Goal: Transaction & Acquisition: Book appointment/travel/reservation

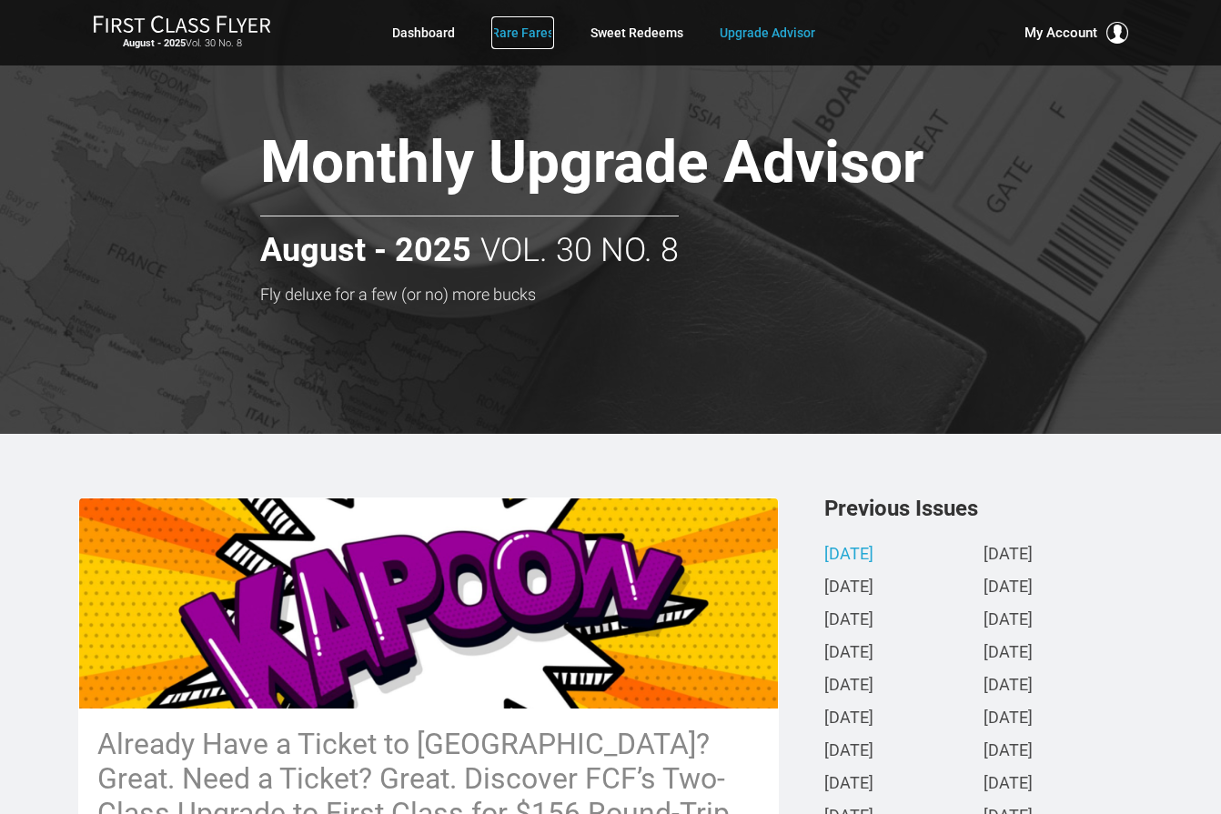
click at [511, 33] on link "Rare Fares" at bounding box center [522, 32] width 63 height 33
click at [536, 28] on link "Rare Fares" at bounding box center [522, 32] width 63 height 33
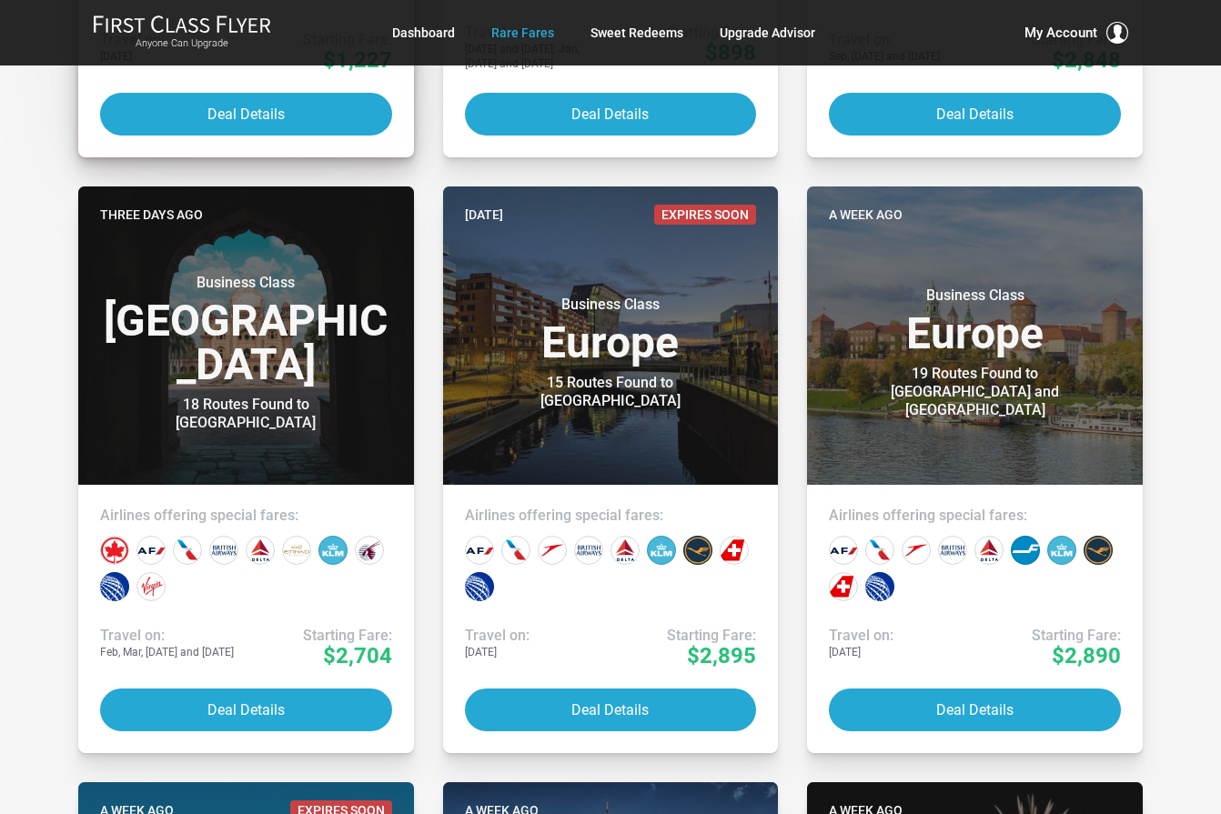
scroll to position [910, 0]
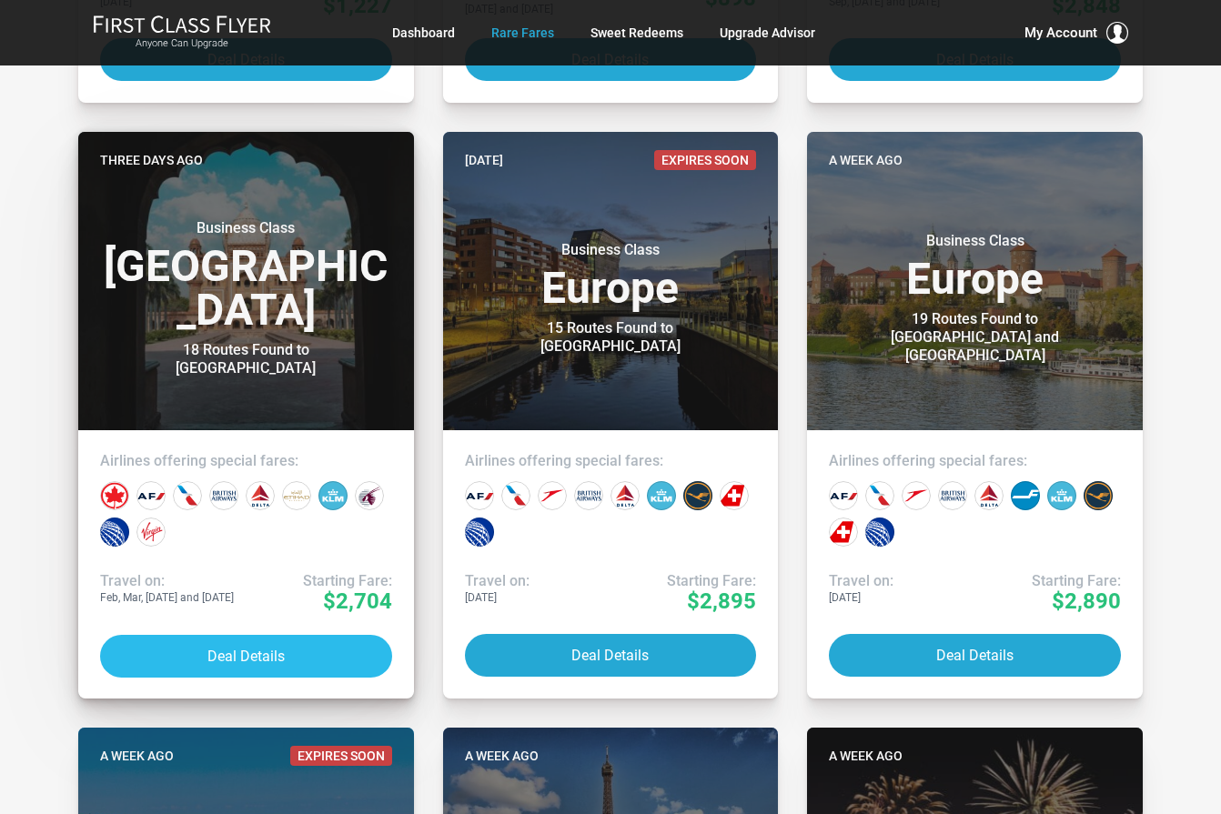
click at [247, 651] on button "Deal Details" at bounding box center [246, 656] width 292 height 43
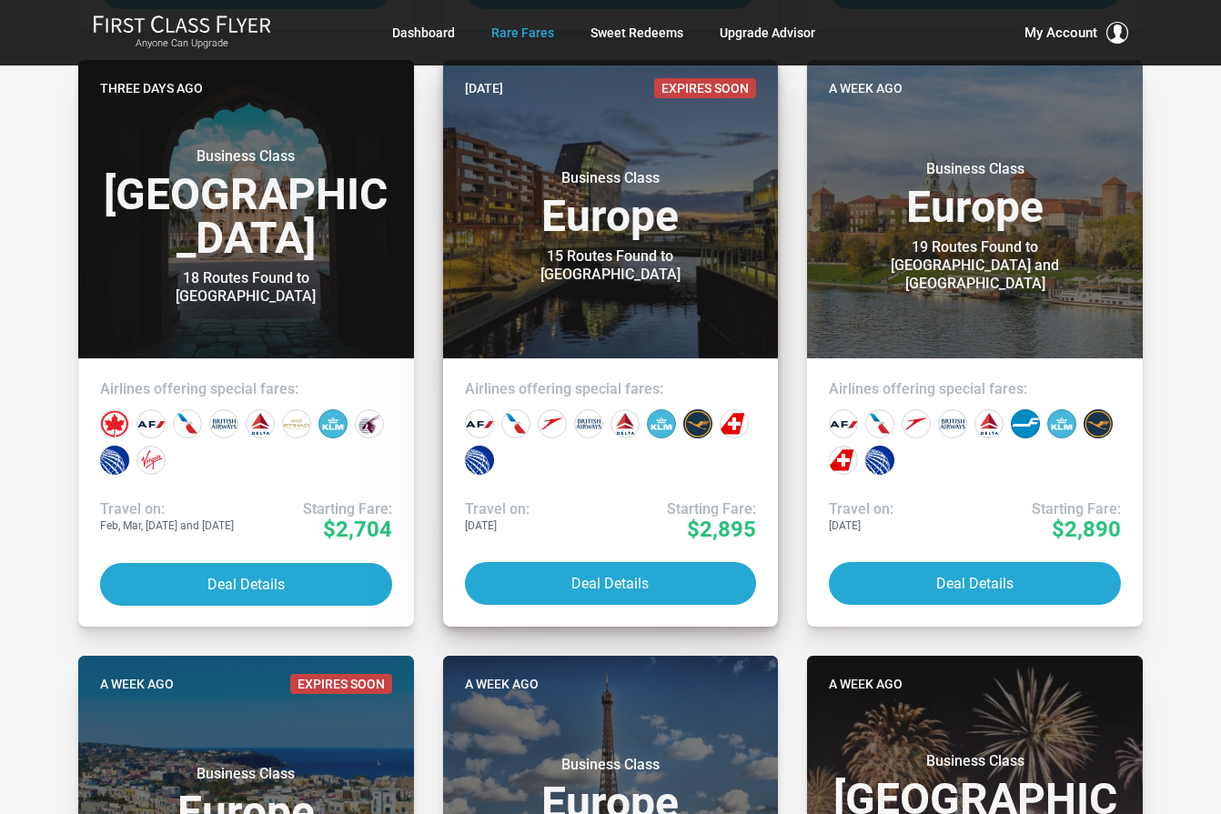
scroll to position [1000, 0]
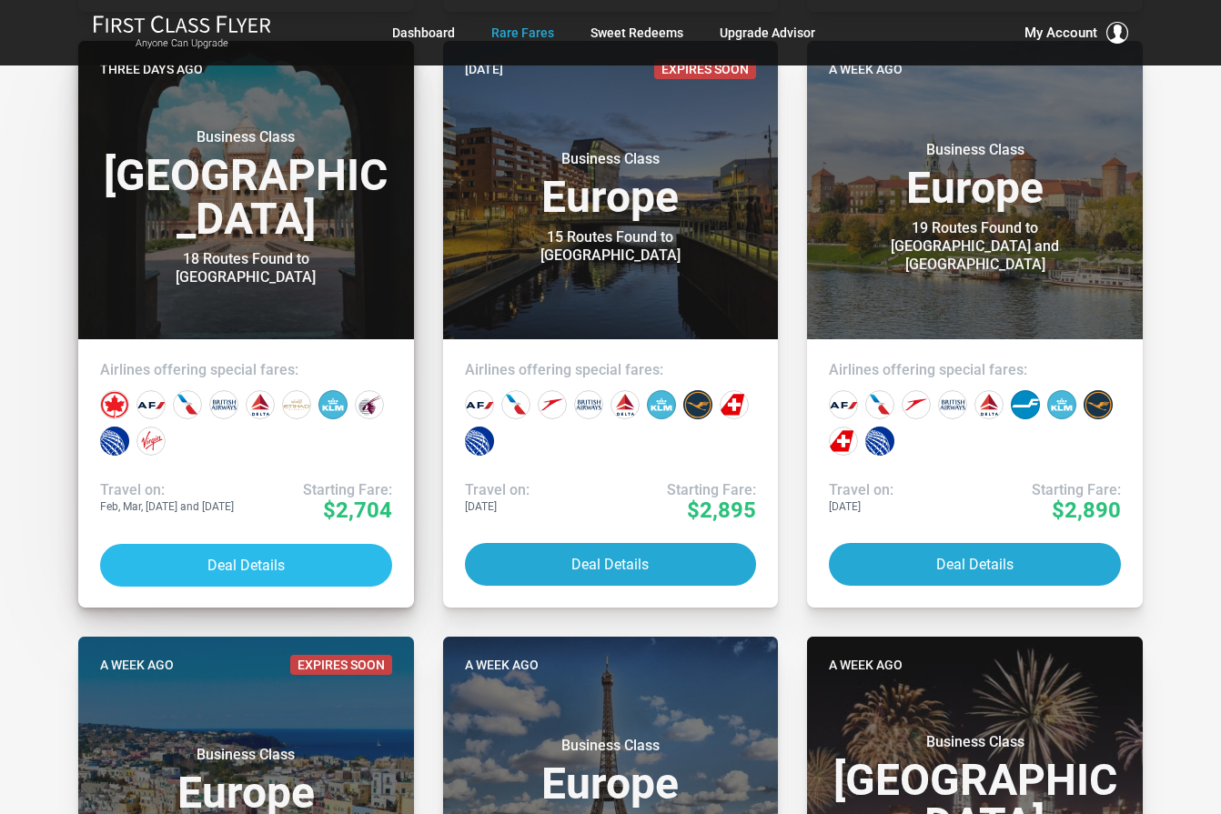
click at [248, 567] on button "Deal Details" at bounding box center [246, 565] width 292 height 43
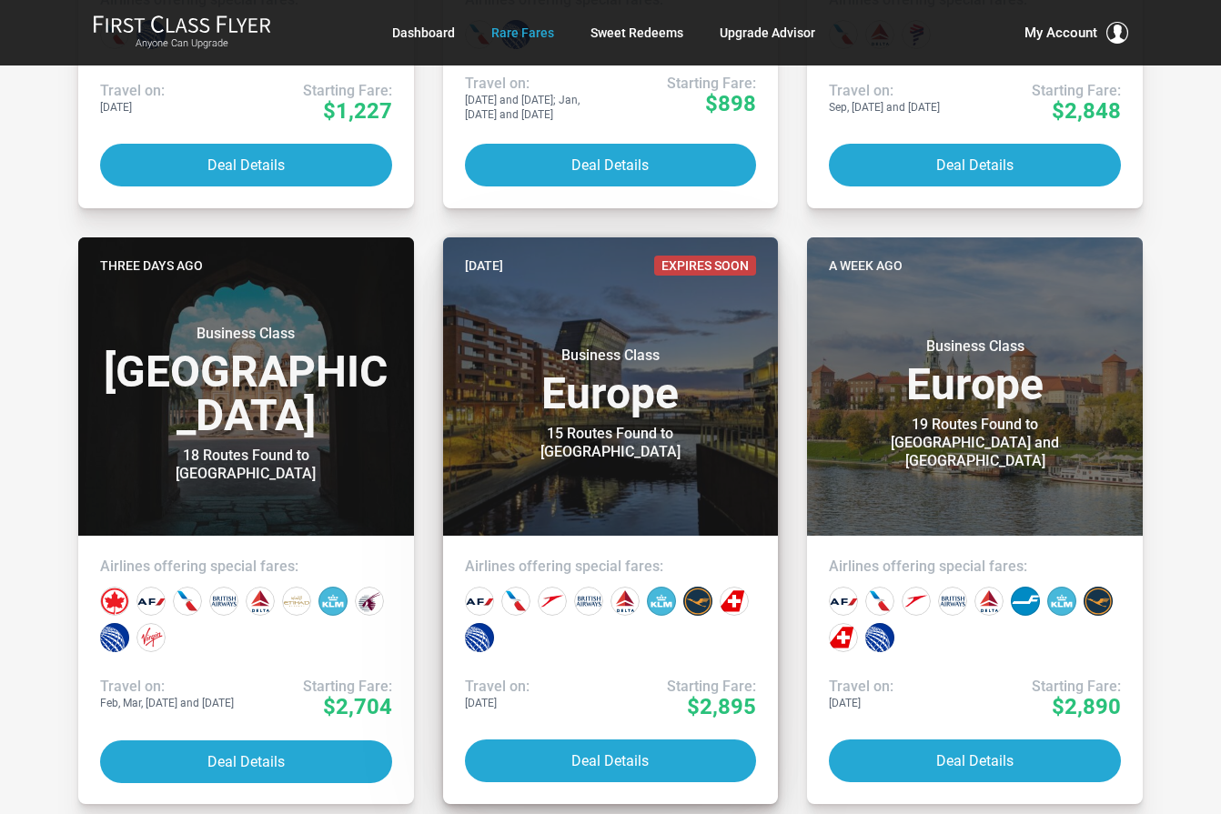
scroll to position [910, 0]
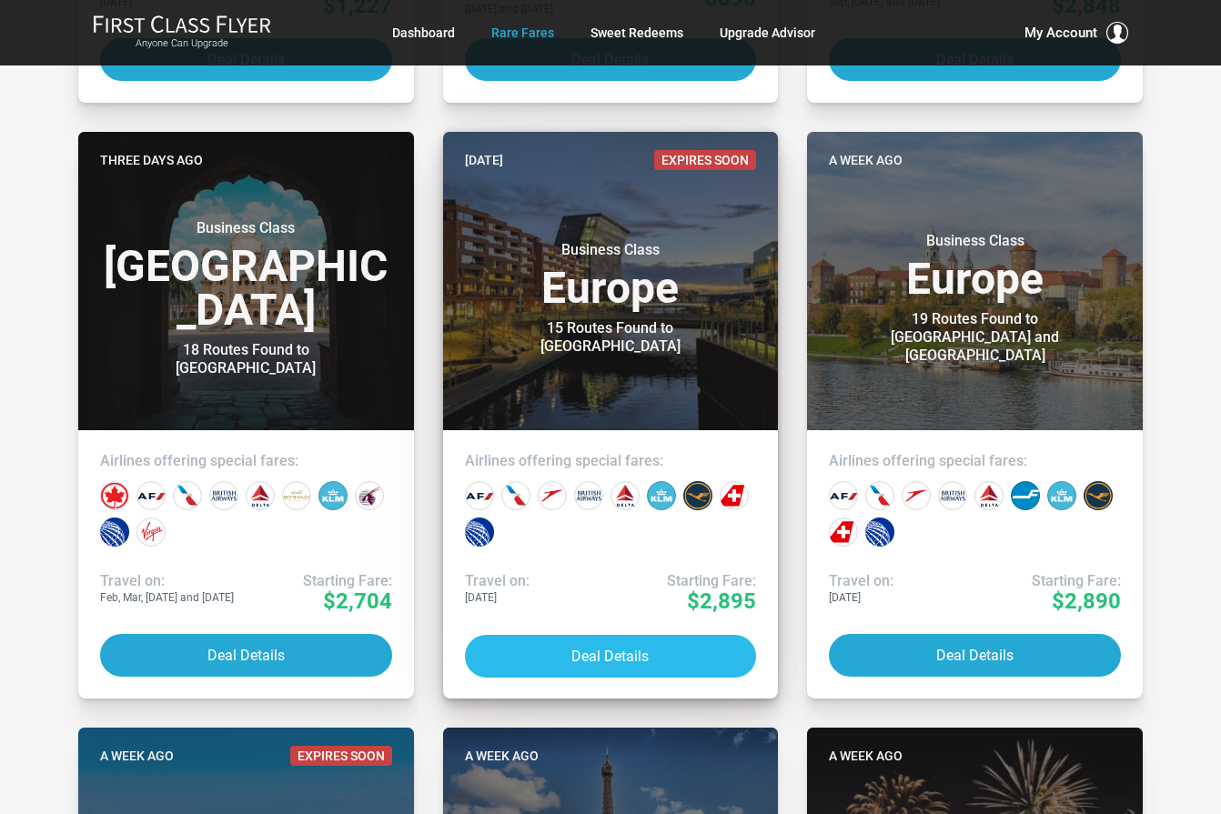
click at [608, 649] on button "Deal Details" at bounding box center [611, 656] width 292 height 43
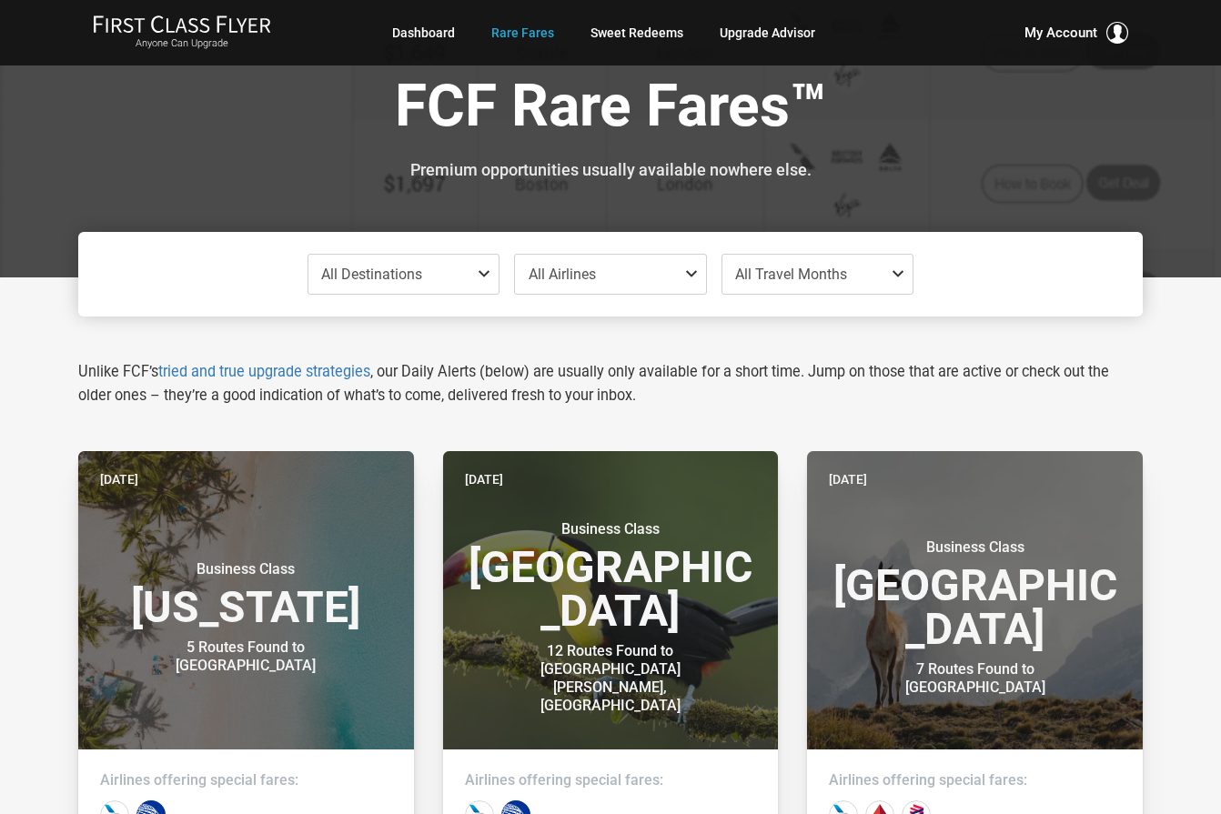
scroll to position [0, 0]
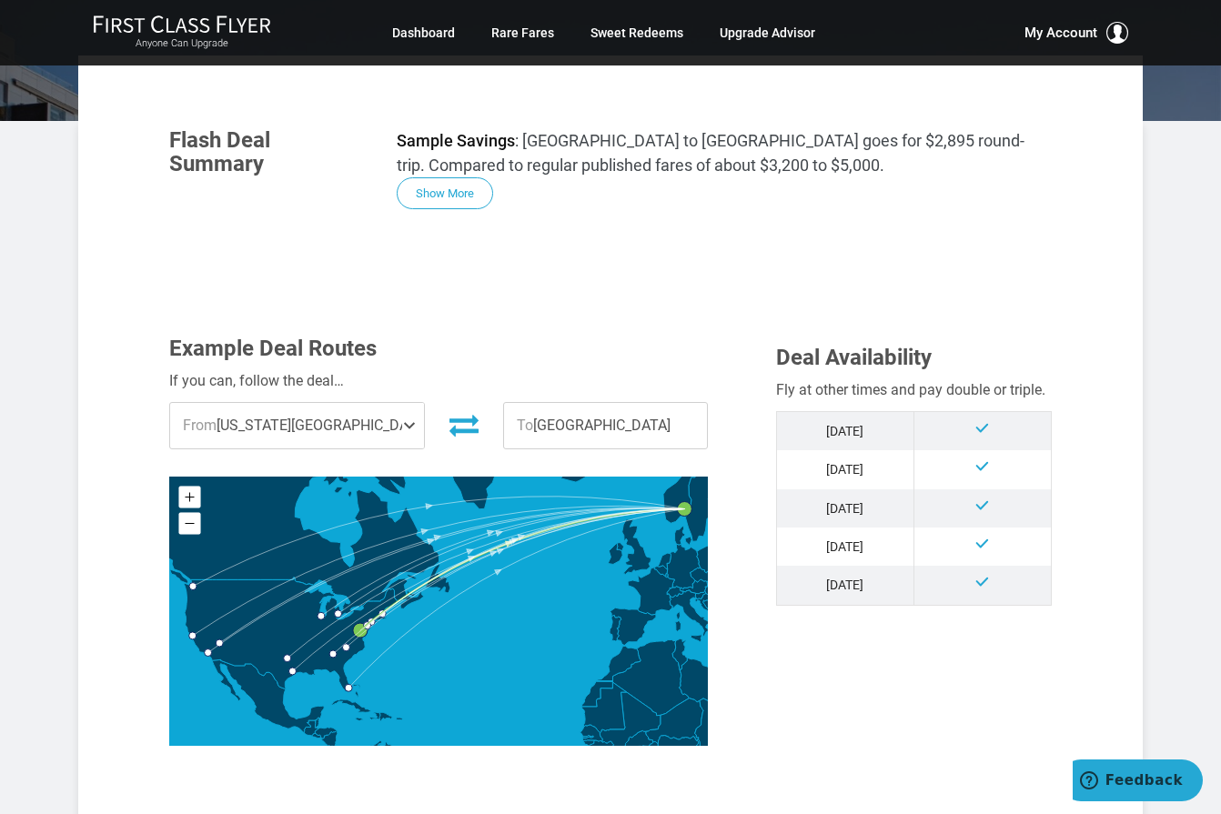
scroll to position [273, 0]
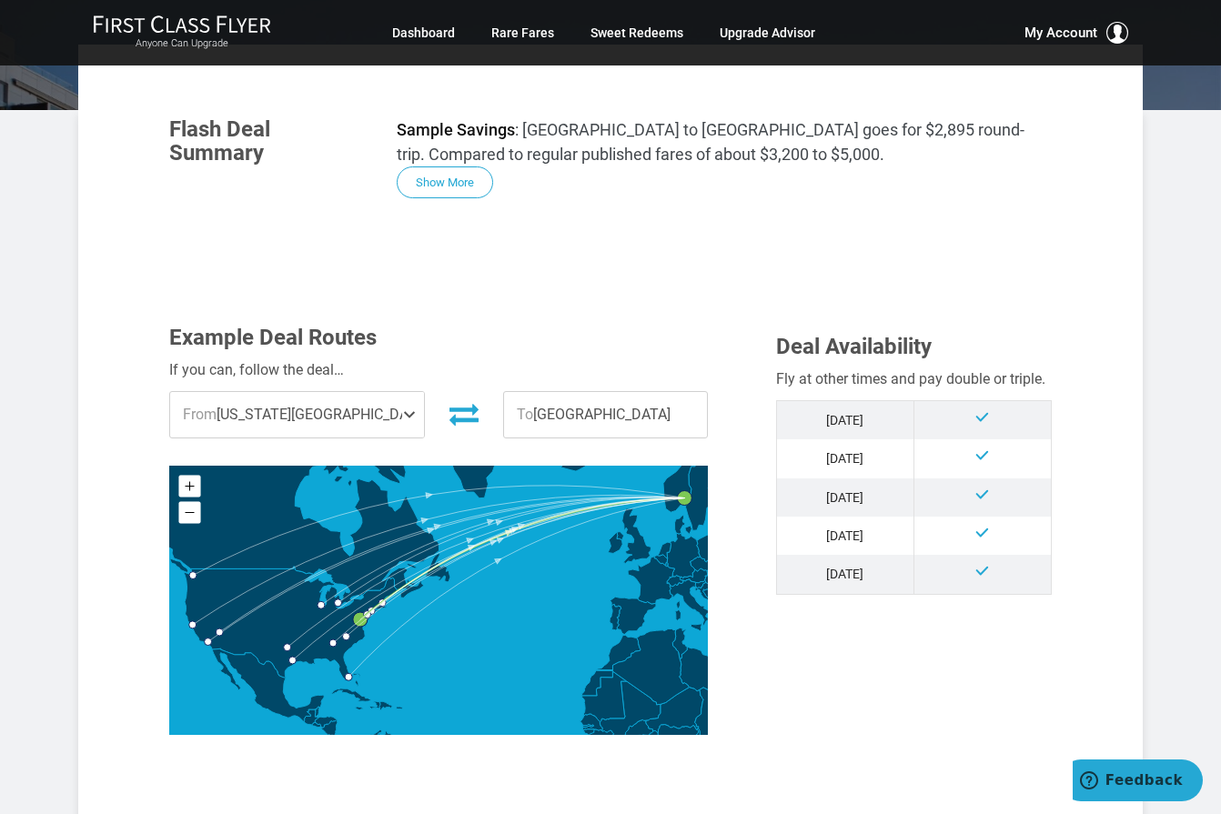
click at [295, 416] on span "From [US_STATE][GEOGRAPHIC_DATA]" at bounding box center [297, 414] width 254 height 45
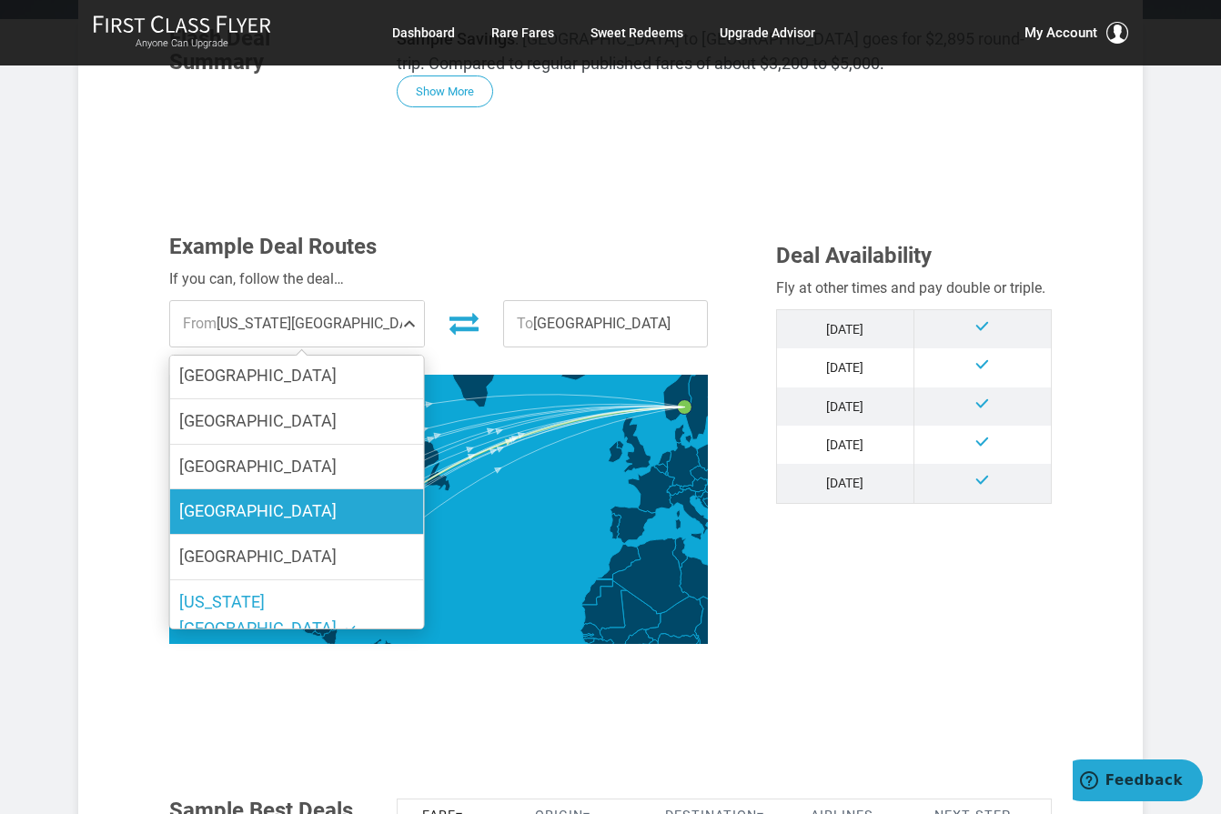
scroll to position [182, 0]
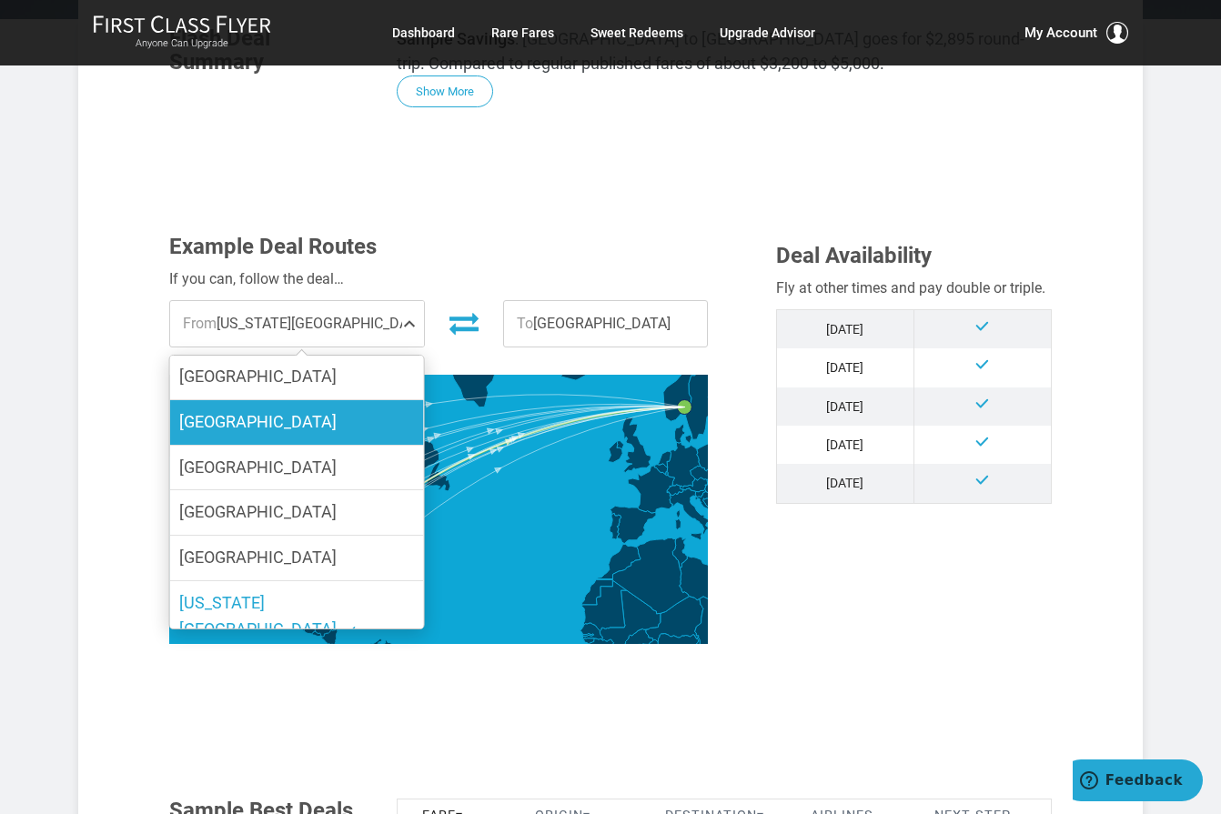
click at [312, 410] on label "[GEOGRAPHIC_DATA]" at bounding box center [297, 422] width 254 height 45
click at [0, 0] on input "[GEOGRAPHIC_DATA]" at bounding box center [0, 0] width 0 height 0
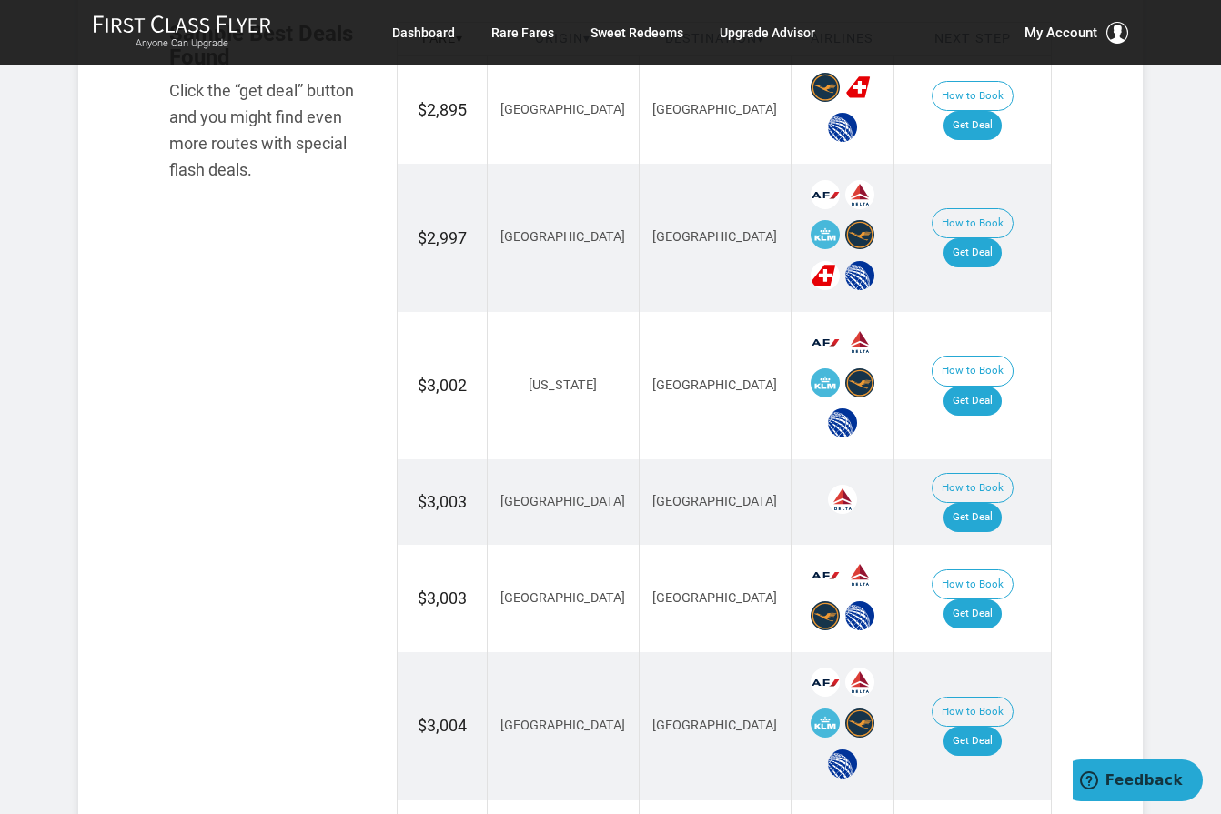
scroll to position [1273, 0]
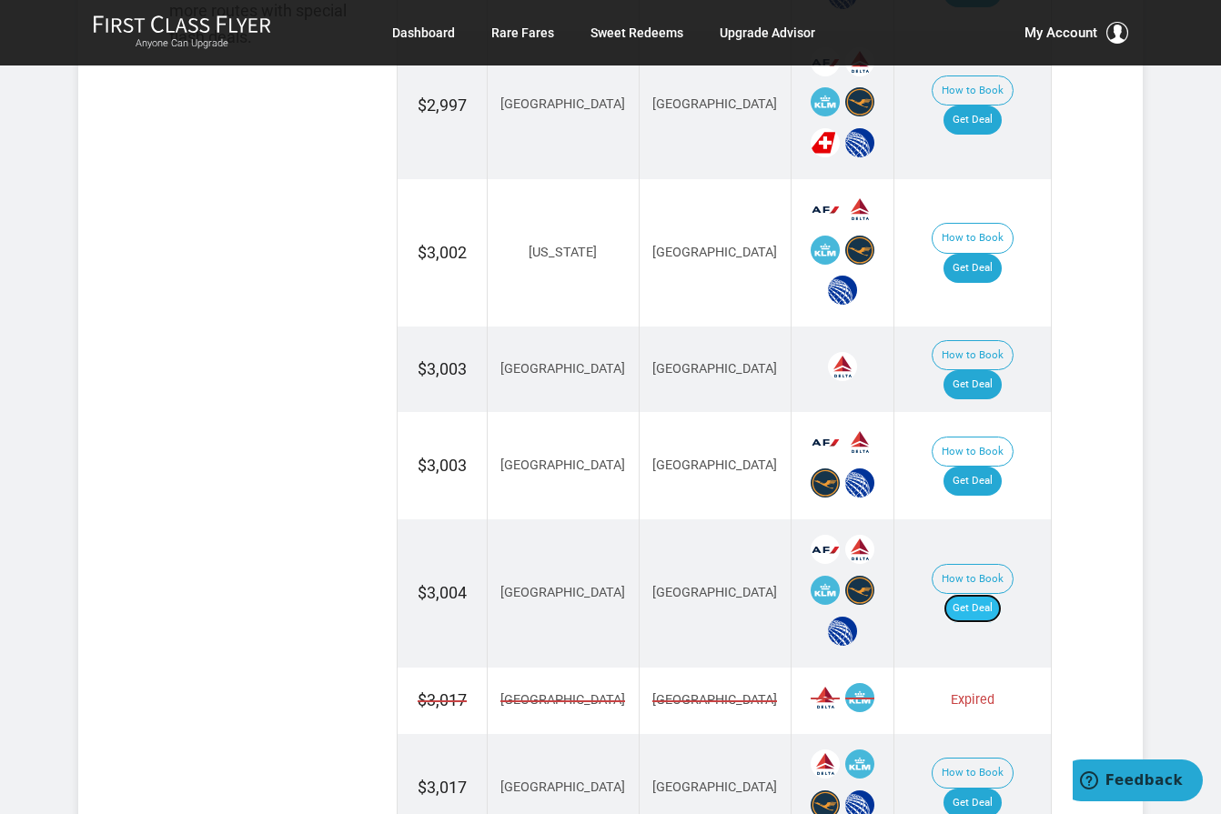
click at [981, 594] on link "Get Deal" at bounding box center [972, 608] width 58 height 29
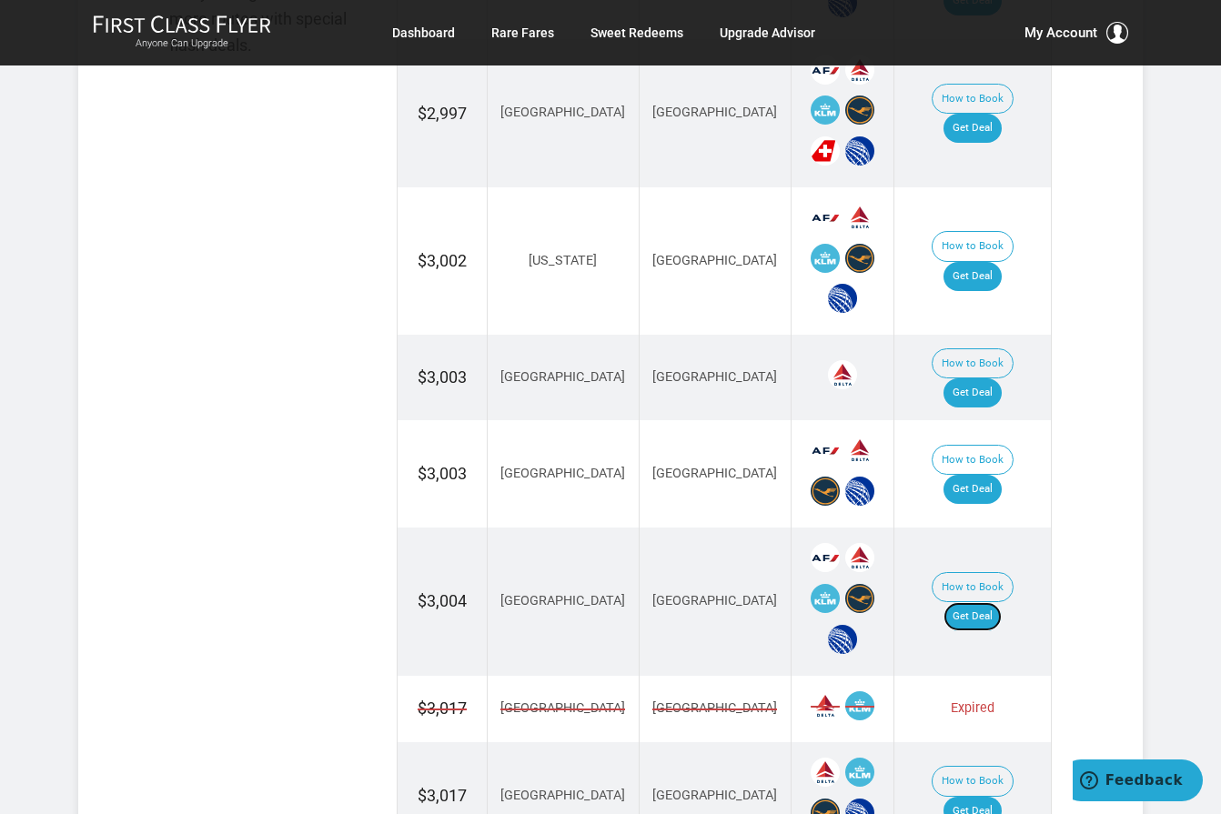
scroll to position [1455, 0]
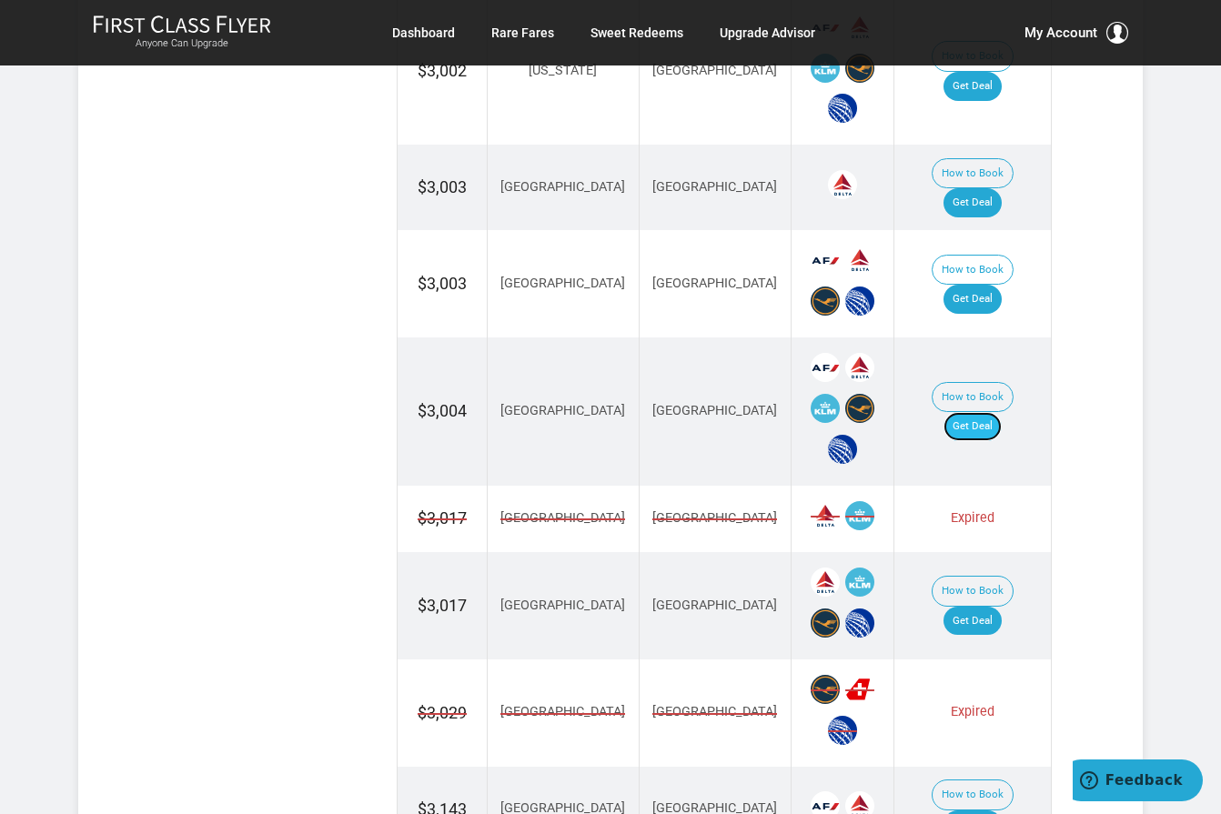
click at [980, 412] on link "Get Deal" at bounding box center [972, 426] width 58 height 29
click at [990, 412] on link "Get Deal" at bounding box center [972, 426] width 58 height 29
